Goal: Task Accomplishment & Management: Use online tool/utility

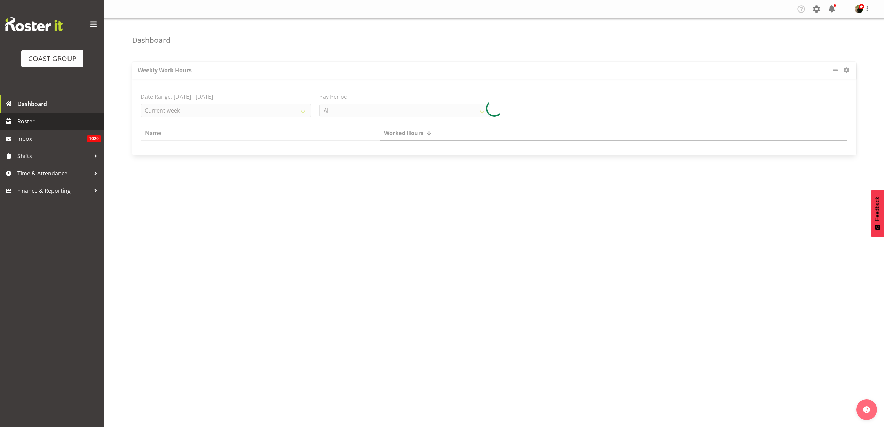
click at [30, 121] on span "Roster" at bounding box center [58, 121] width 83 height 10
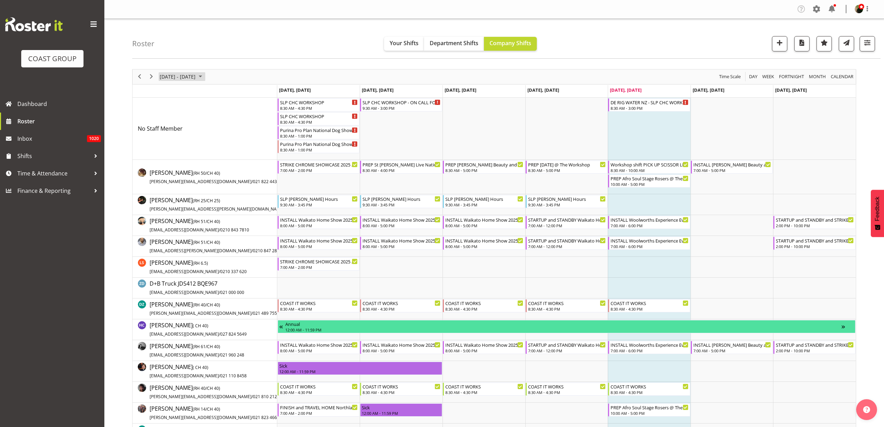
click at [183, 75] on span "Sep 29 - Oct 05, 2025" at bounding box center [177, 76] width 37 height 9
click at [220, 91] on span "previous month" at bounding box center [220, 94] width 12 height 13
click at [189, 142] on span "17" at bounding box center [189, 142] width 10 height 10
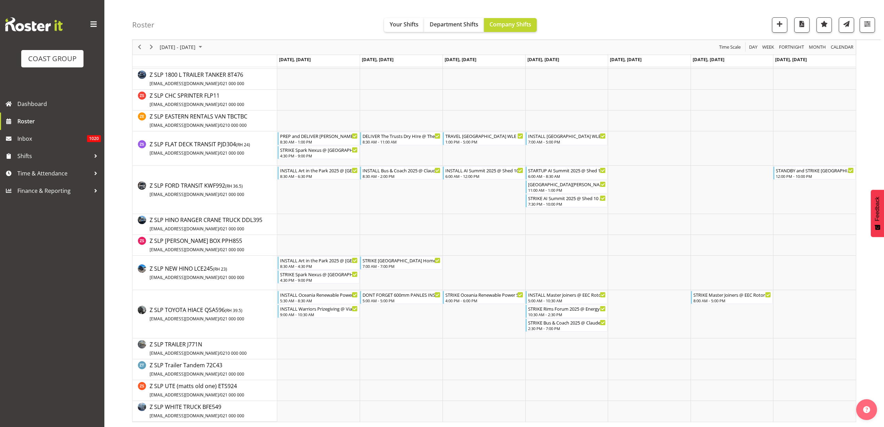
scroll to position [1547, 0]
click at [482, 298] on div "4:00 PM - 6:00 PM" at bounding box center [484, 300] width 78 height 6
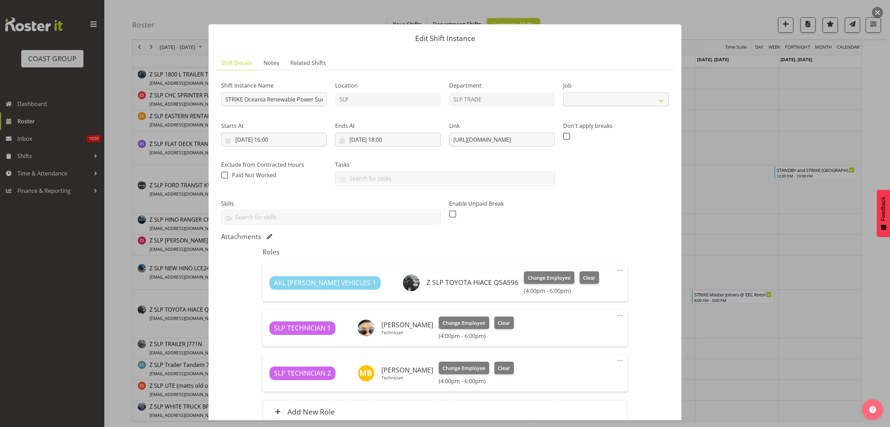
select select "10547"
click at [879, 12] on button "button" at bounding box center [877, 12] width 11 height 11
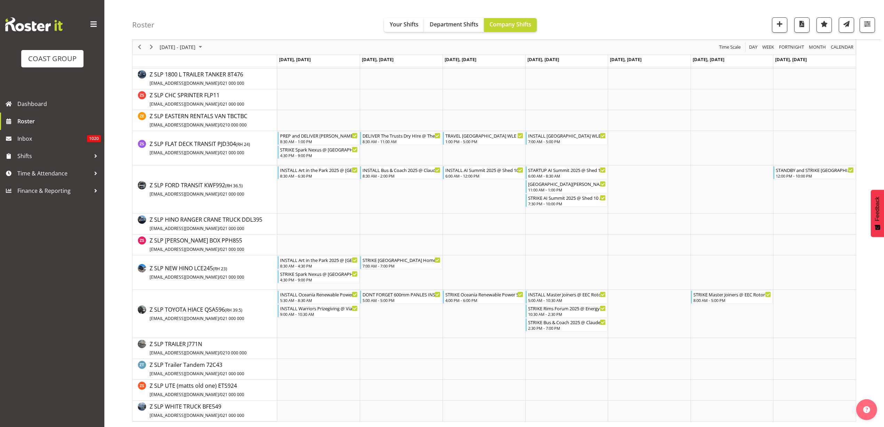
drag, startPoint x: 147, startPoint y: 43, endPoint x: 150, endPoint y: 43, distance: 3.5
click at [147, 43] on div "next period" at bounding box center [151, 47] width 12 height 15
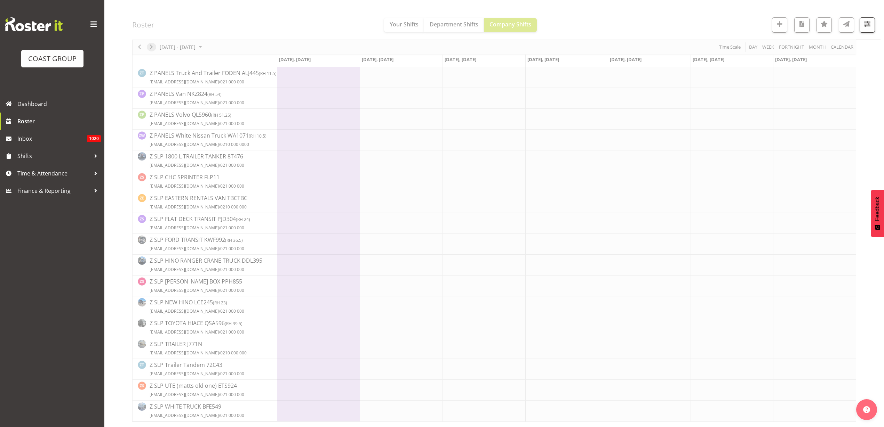
scroll to position [0, 0]
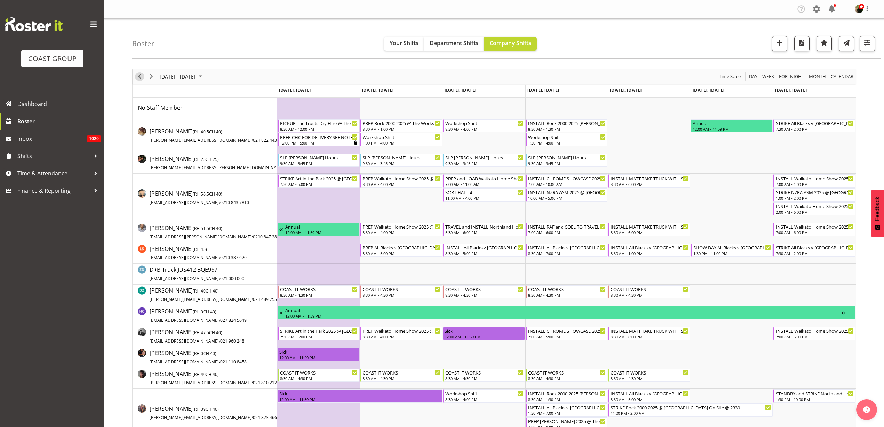
click at [144, 75] on button "Previous" at bounding box center [139, 76] width 9 height 9
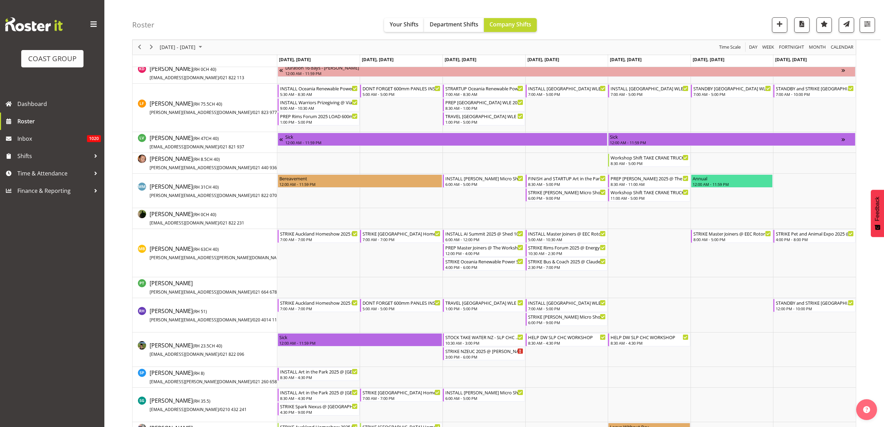
scroll to position [478, 0]
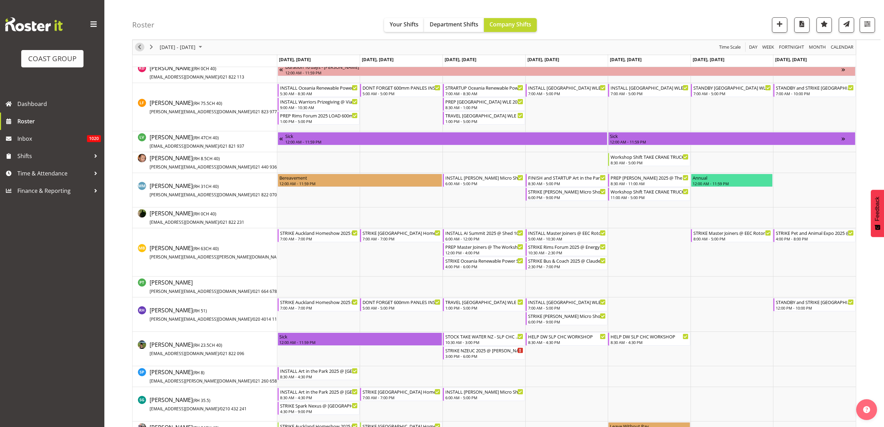
drag, startPoint x: 140, startPoint y: 48, endPoint x: 418, endPoint y: 137, distance: 291.7
click at [140, 48] on span "Previous" at bounding box center [139, 47] width 8 height 9
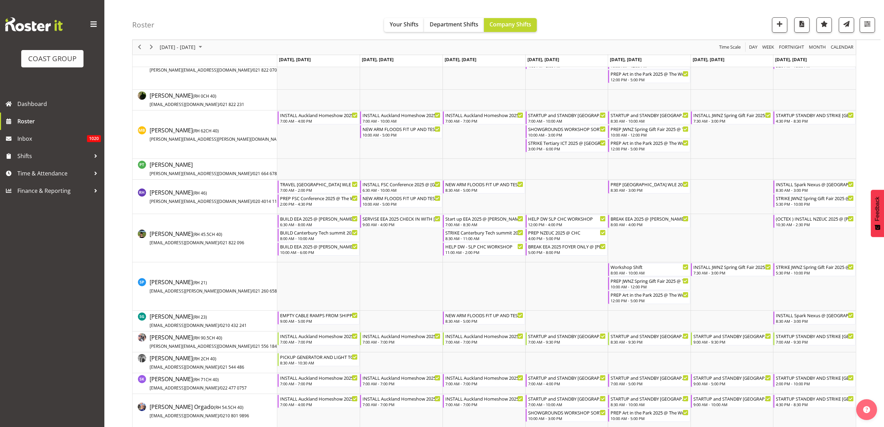
scroll to position [652, 0]
click at [630, 220] on div "BREAK EEA 2025 @ Te Pae On Site @ 0830" at bounding box center [649, 217] width 78 height 7
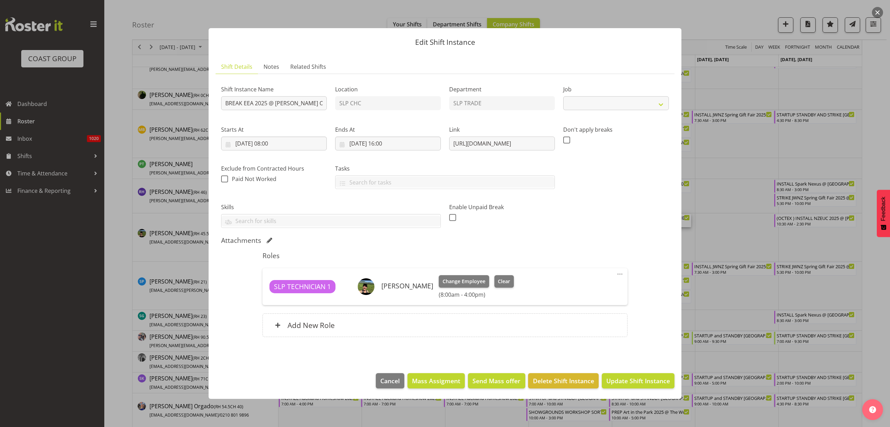
select select "10510"
click at [392, 377] on span "Cancel" at bounding box center [389, 381] width 19 height 9
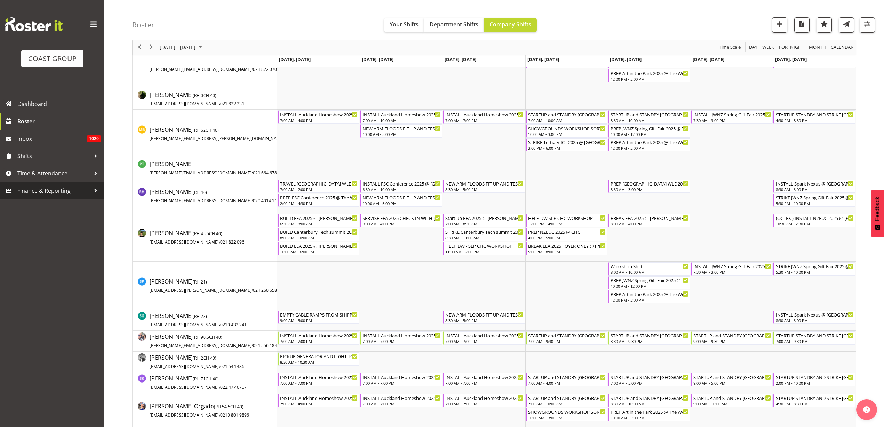
click at [42, 185] on link "Finance & Reporting" at bounding box center [52, 190] width 104 height 17
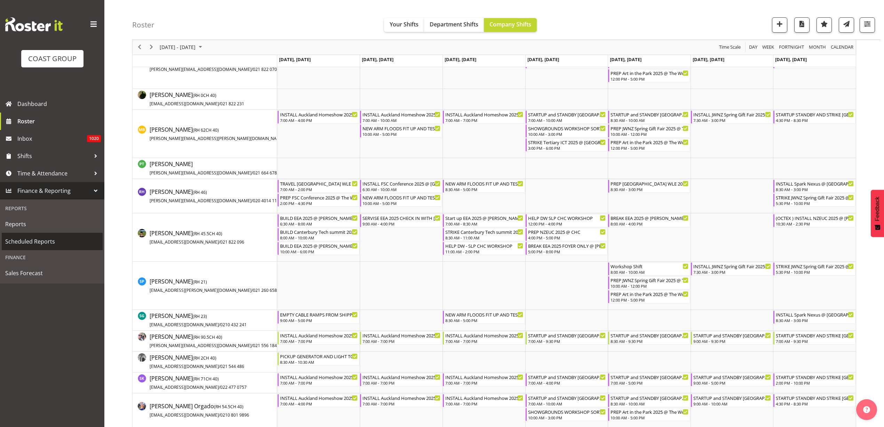
click at [33, 242] on span "Scheduled Reports" at bounding box center [52, 241] width 94 height 10
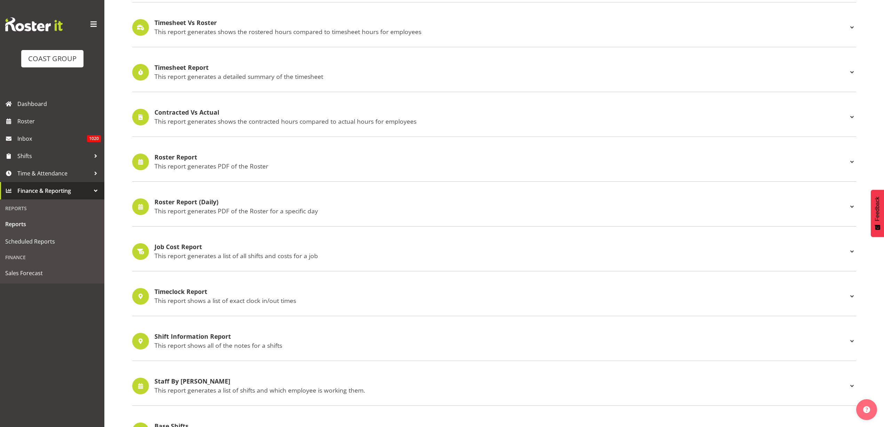
scroll to position [304, 0]
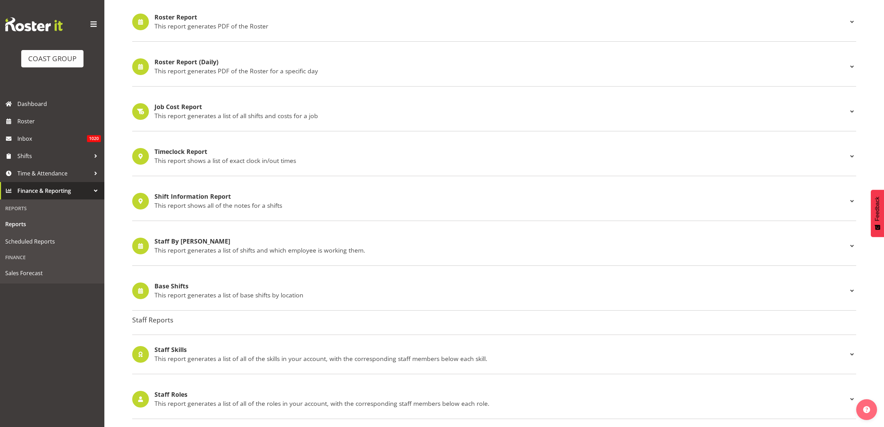
click at [311, 114] on p "This report generates a list of all shifts and costs for a job" at bounding box center [500, 116] width 693 height 8
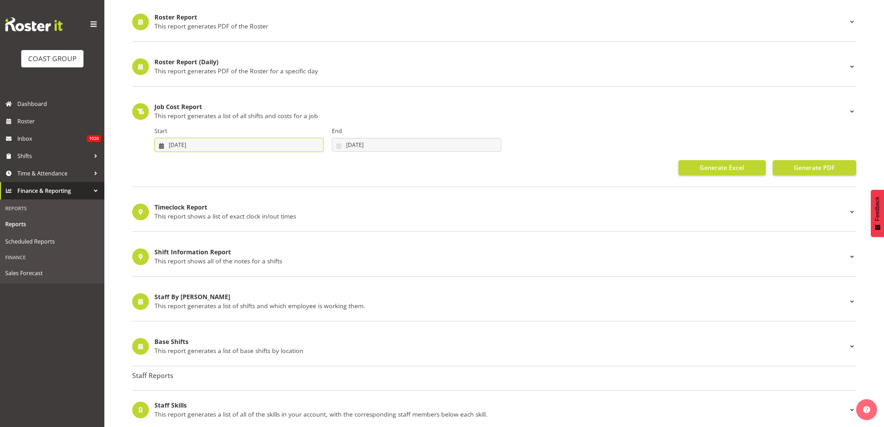
click at [218, 143] on input "03/09/2025" at bounding box center [238, 145] width 169 height 14
click at [189, 200] on span "1" at bounding box center [190, 201] width 3 height 7
type input "01/09/2025"
click at [386, 144] on input "03/10/2025" at bounding box center [416, 145] width 169 height 14
click at [381, 202] on span "30" at bounding box center [382, 202] width 6 height 7
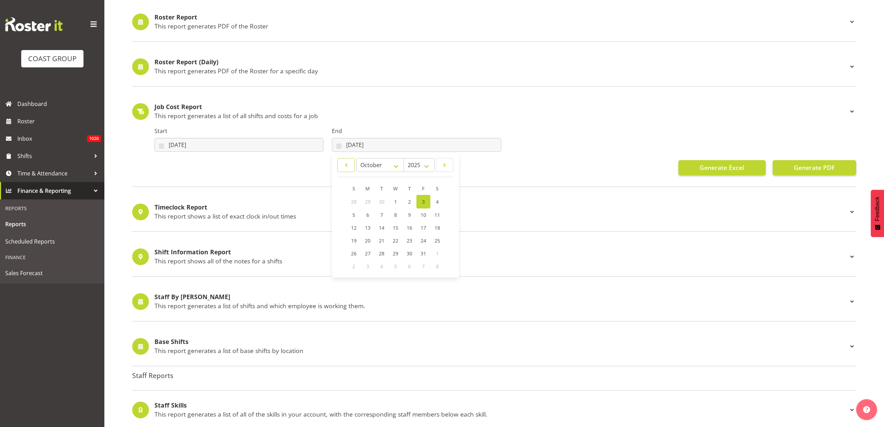
click at [351, 167] on link at bounding box center [345, 165] width 17 height 14
select select "8"
click at [381, 253] on span "30" at bounding box center [382, 253] width 6 height 7
type input "30/09/2025"
click at [743, 169] on span "Generate Excel" at bounding box center [721, 167] width 45 height 9
